Goal: Task Accomplishment & Management: Manage account settings

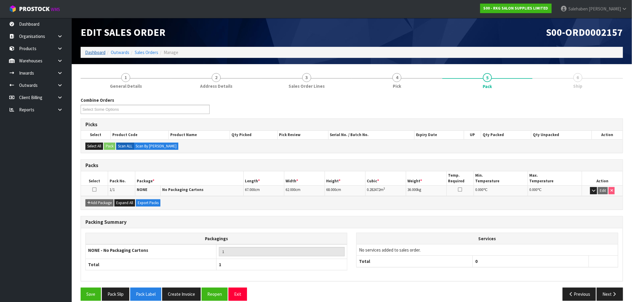
drag, startPoint x: 92, startPoint y: 48, endPoint x: 90, endPoint y: 51, distance: 3.1
click at [91, 49] on ol "Dashboard Outwards Sales Orders Manage" at bounding box center [352, 52] width 542 height 11
click at [90, 52] on link "Dashboard" at bounding box center [95, 53] width 20 height 6
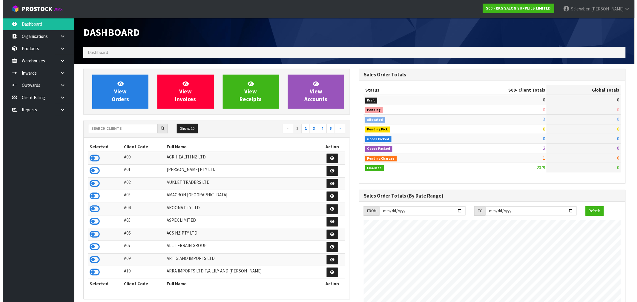
scroll to position [452, 276]
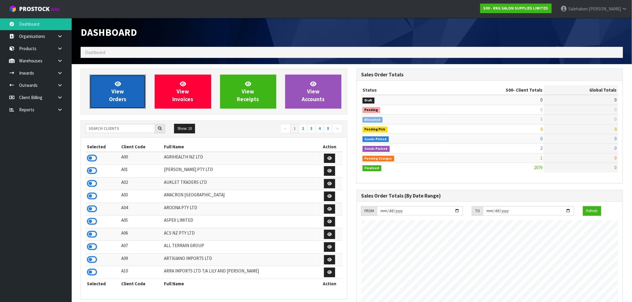
click at [114, 91] on span "View Orders" at bounding box center [117, 91] width 17 height 22
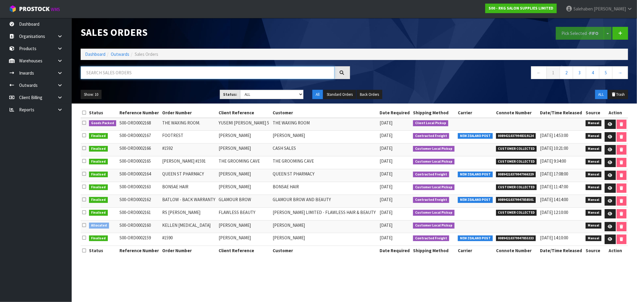
click at [232, 70] on input "text" at bounding box center [208, 72] width 254 height 13
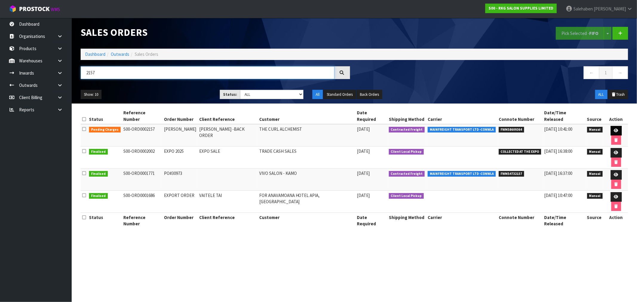
type input "2157"
click at [614, 129] on icon at bounding box center [616, 131] width 4 height 4
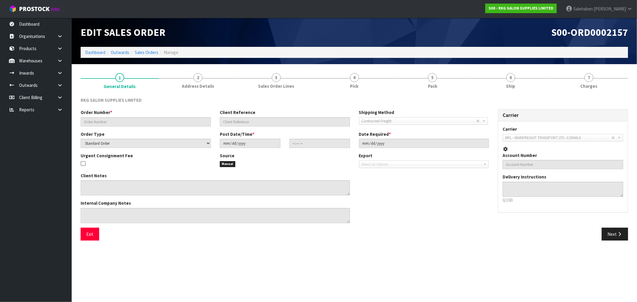
type input "[PERSON_NAME]"
type input "[PERSON_NAME] -BACK ORDER"
select select "number:0"
type input "[DATE]"
type input "15:54:00.000"
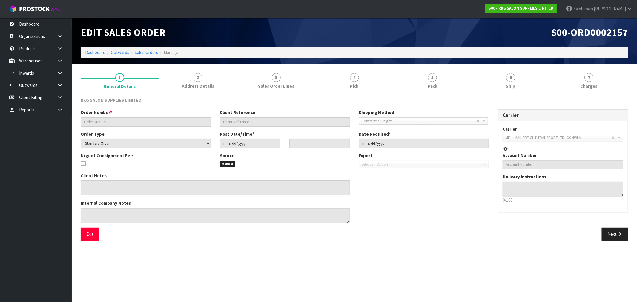
type input "[DATE]"
type textarea "SEND LOOSE"
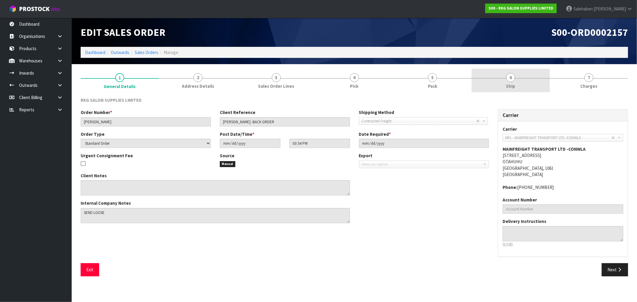
click at [513, 81] on link "6 Ship" at bounding box center [510, 81] width 78 height 24
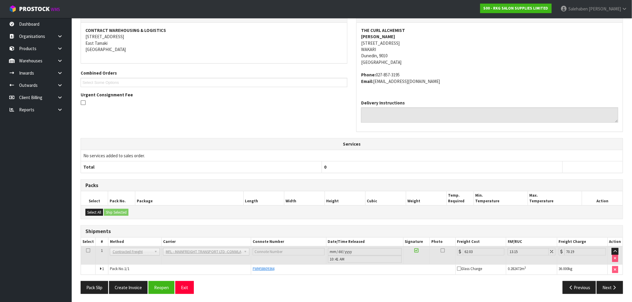
scroll to position [88, 0]
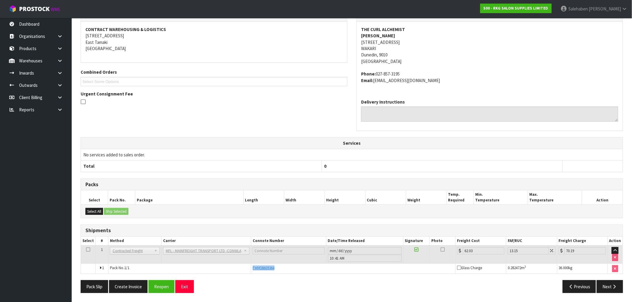
drag, startPoint x: 276, startPoint y: 266, endPoint x: 252, endPoint y: 271, distance: 24.4
click at [252, 271] on td "FWM58609364" at bounding box center [353, 269] width 204 height 10
copy span "FWM58609364"
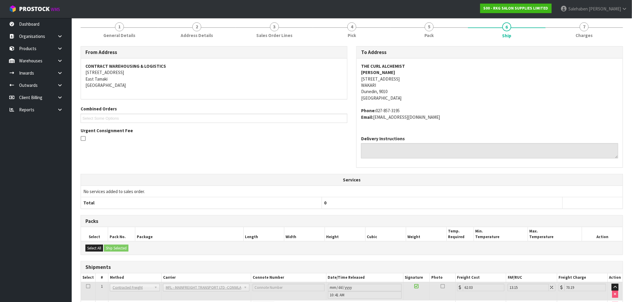
scroll to position [0, 0]
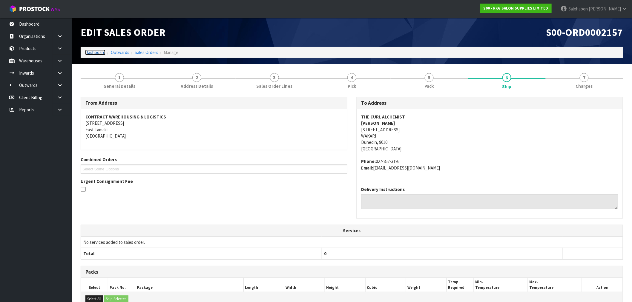
click at [96, 52] on link "Dashboard" at bounding box center [95, 53] width 20 height 6
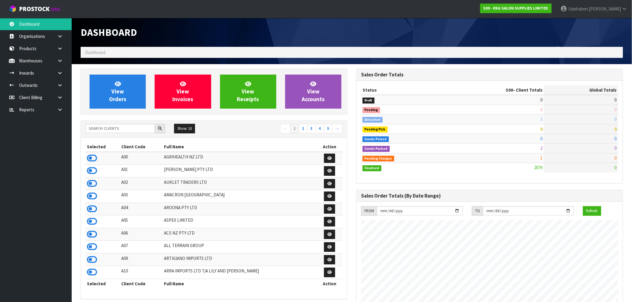
scroll to position [452, 276]
click at [103, 128] on input "text" at bounding box center [120, 128] width 70 height 9
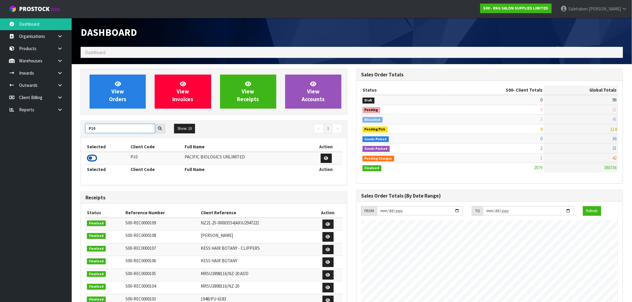
type input "P10"
click at [89, 162] on icon at bounding box center [92, 158] width 10 height 9
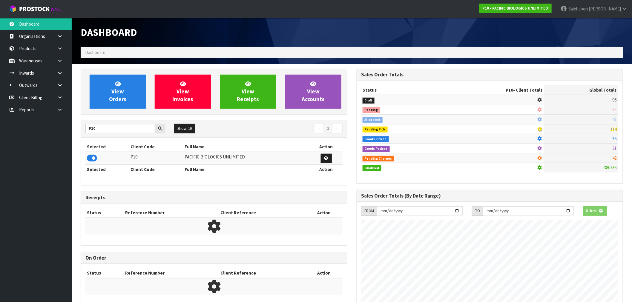
scroll to position [433, 276]
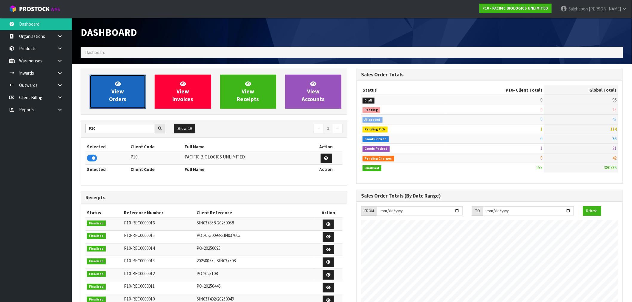
click at [127, 98] on link "View Orders" at bounding box center [118, 92] width 56 height 34
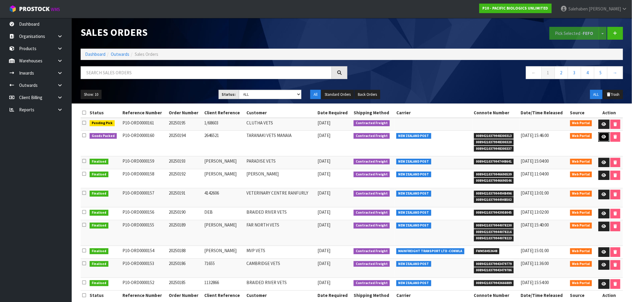
click at [602, 136] on icon at bounding box center [604, 137] width 4 height 4
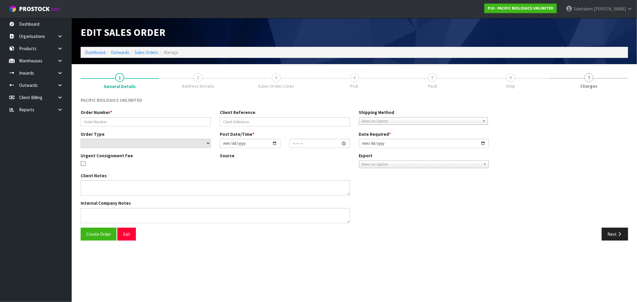
type input "20250194"
type input "2646521"
select select "number:0"
type input "[DATE]"
type input "10:16:00.000"
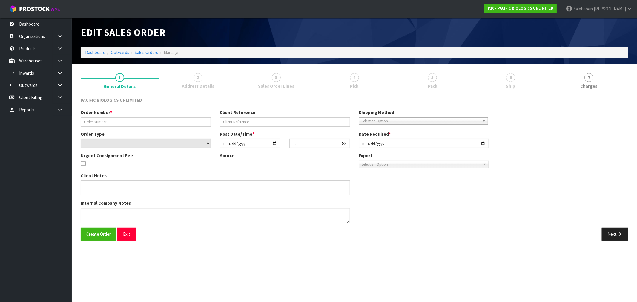
type input "[DATE]"
type textarea "PLEASE DESPATCH ASAP"
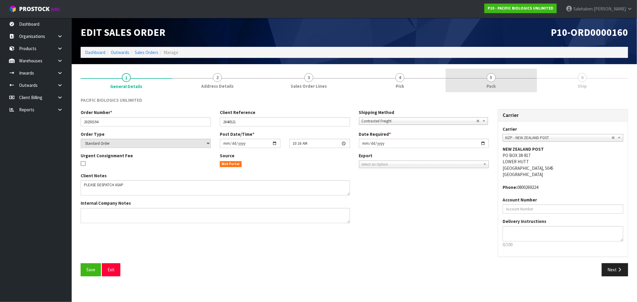
click at [491, 83] on span "Pack" at bounding box center [490, 86] width 9 height 6
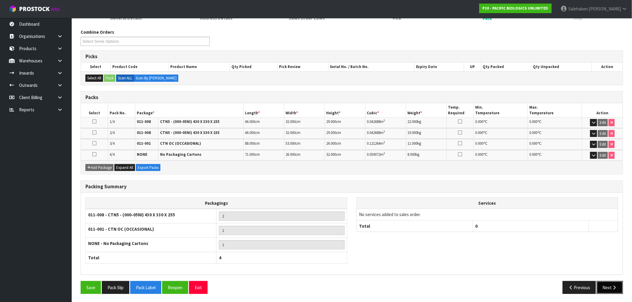
click at [607, 287] on button "Next" at bounding box center [609, 287] width 26 height 13
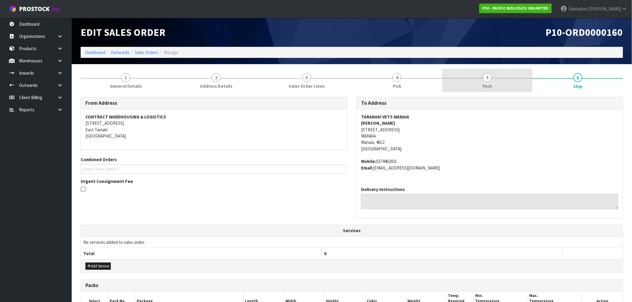
click at [488, 77] on span "5" at bounding box center [487, 77] width 9 height 9
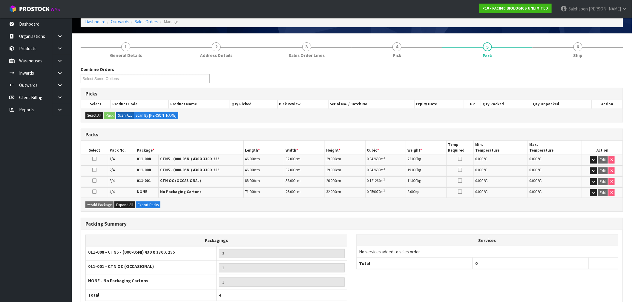
scroll to position [68, 0]
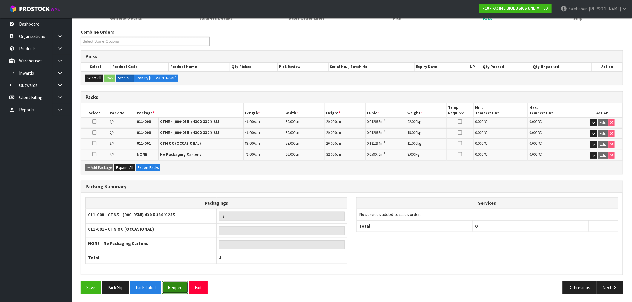
drag, startPoint x: 182, startPoint y: 289, endPoint x: 177, endPoint y: 290, distance: 5.2
click at [182, 289] on button "Reopen" at bounding box center [175, 287] width 26 height 13
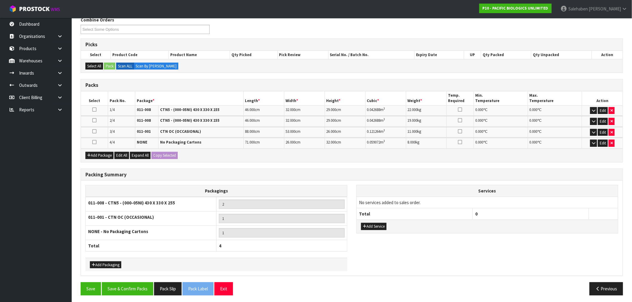
scroll to position [103, 0]
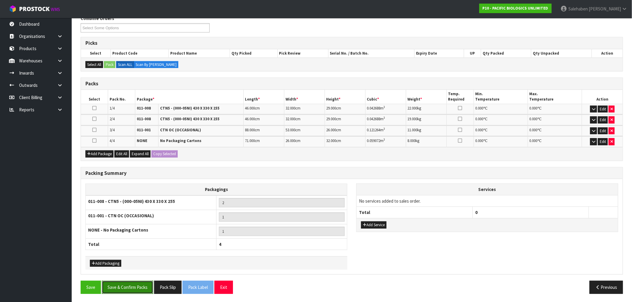
click at [142, 284] on button "Save & Confirm Packs" at bounding box center [127, 287] width 51 height 13
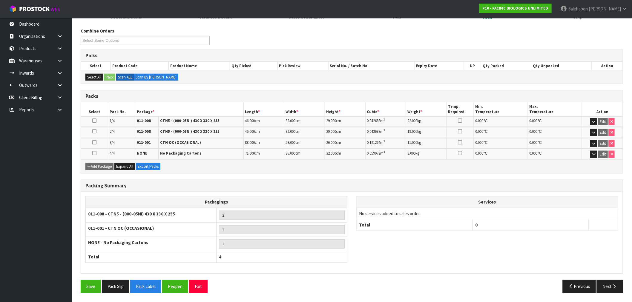
scroll to position [0, 0]
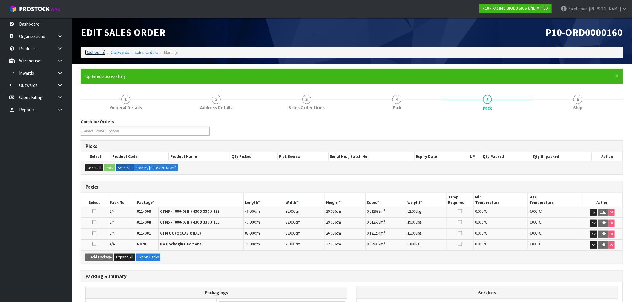
click at [99, 53] on link "Dashboard" at bounding box center [95, 53] width 20 height 6
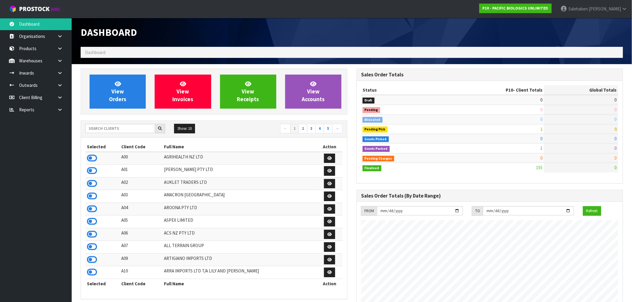
scroll to position [433, 276]
click at [116, 125] on input "text" at bounding box center [120, 128] width 70 height 9
click at [110, 95] on link "View Orders" at bounding box center [118, 92] width 56 height 34
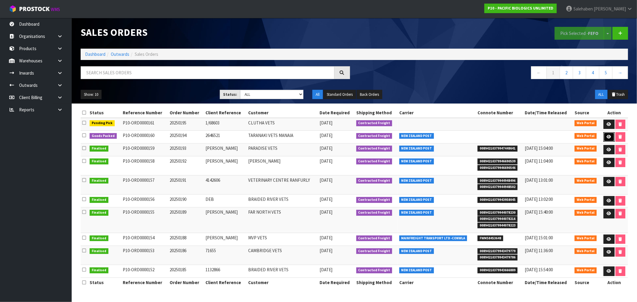
click at [608, 136] on icon at bounding box center [609, 137] width 4 height 4
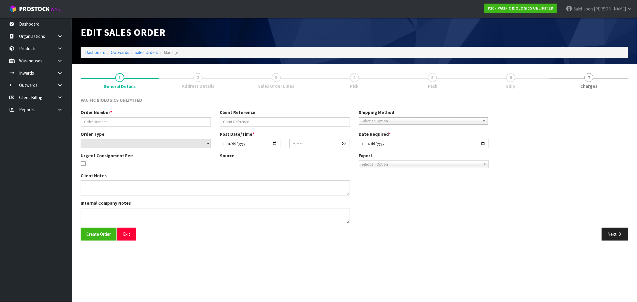
type input "20250194"
type input "2646521"
select select "number:0"
type input "[DATE]"
type input "10:16:00.000"
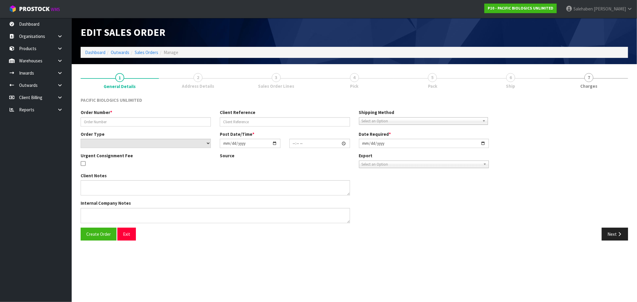
type input "[DATE]"
type textarea "PLEASE DESPATCH ASAP"
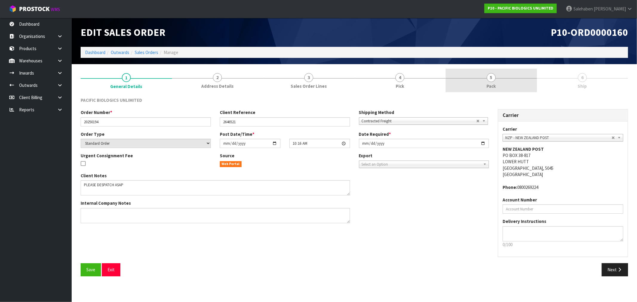
click at [490, 87] on span "Pack" at bounding box center [490, 86] width 9 height 6
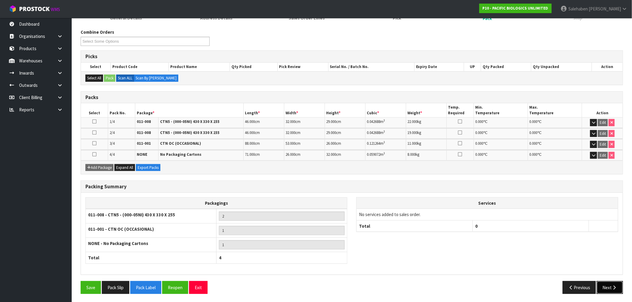
click at [611, 283] on button "Next" at bounding box center [609, 287] width 26 height 13
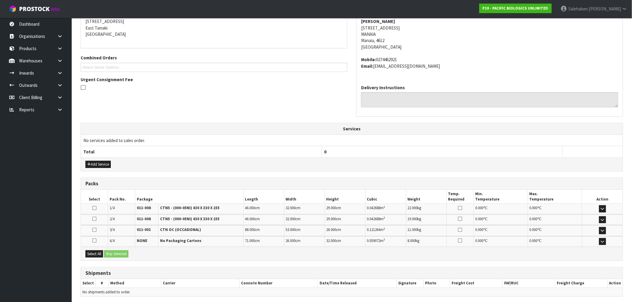
scroll to position [124, 0]
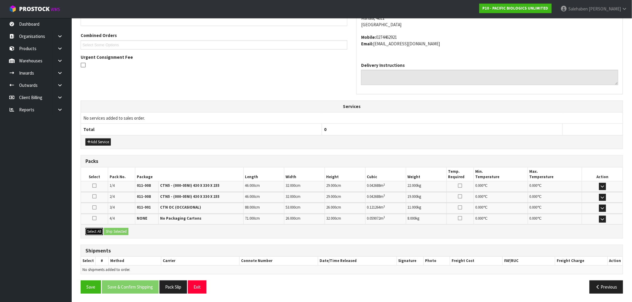
drag, startPoint x: 96, startPoint y: 228, endPoint x: 109, endPoint y: 232, distance: 13.1
click at [96, 228] on button "Select All" at bounding box center [94, 231] width 18 height 7
click at [115, 232] on button "Ship Selected" at bounding box center [116, 231] width 24 height 7
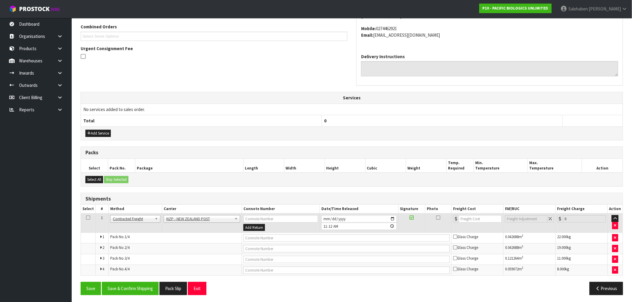
scroll to position [135, 0]
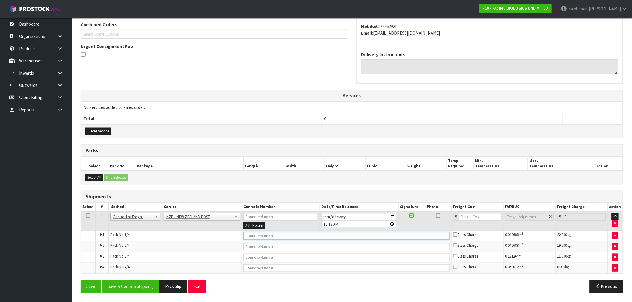
click at [276, 238] on input "text" at bounding box center [346, 235] width 206 height 7
paste input "00894210379948360638"
type input "00894210379948360638"
click at [276, 244] on input "text" at bounding box center [346, 246] width 206 height 7
paste input "00894210379948360621"
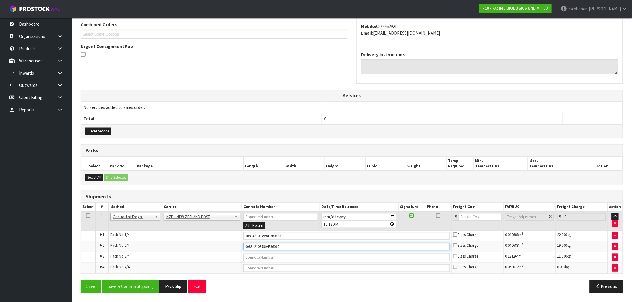
type input "00894210379948360621"
click at [255, 257] on input "text" at bounding box center [346, 257] width 206 height 7
paste input "00894210379948360645"
type input "00894210379948360645"
drag, startPoint x: 303, startPoint y: 266, endPoint x: 294, endPoint y: 273, distance: 10.8
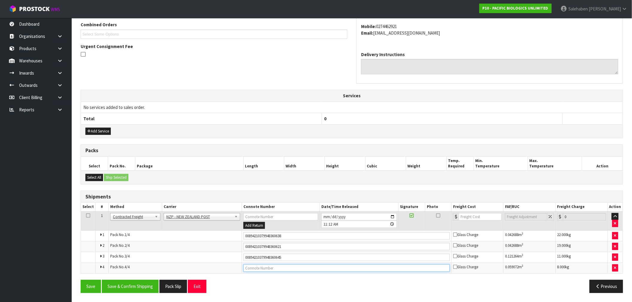
click at [302, 267] on input "text" at bounding box center [346, 267] width 206 height 7
paste input "00894210379948360614"
type input "00894210379948360614"
drag, startPoint x: 466, startPoint y: 216, endPoint x: 463, endPoint y: 216, distance: 3.6
click at [466, 216] on input "number" at bounding box center [480, 216] width 43 height 7
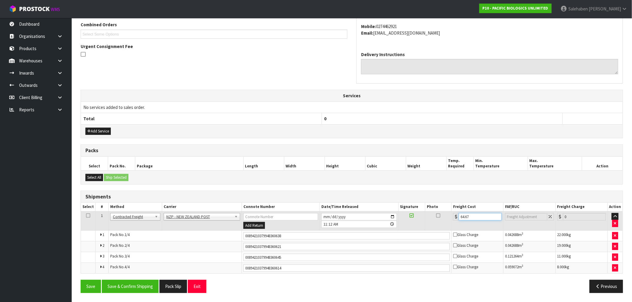
type input "64.67"
click at [392, 218] on input "[DATE]" at bounding box center [358, 216] width 75 height 7
type input "[DATE]"
click at [124, 291] on button "Save & Confirm Shipping" at bounding box center [130, 286] width 57 height 13
